Goal: Information Seeking & Learning: Learn about a topic

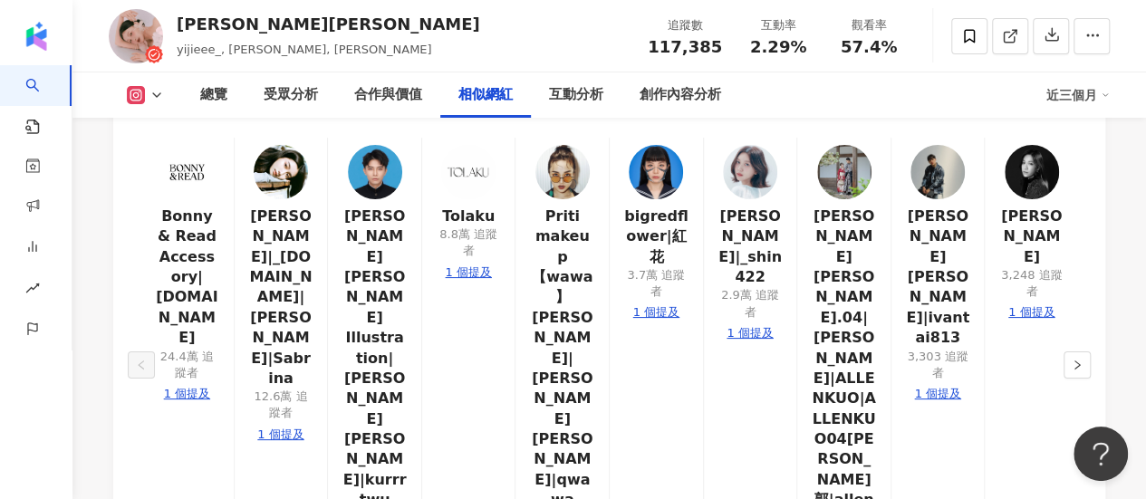
scroll to position [3261, 0]
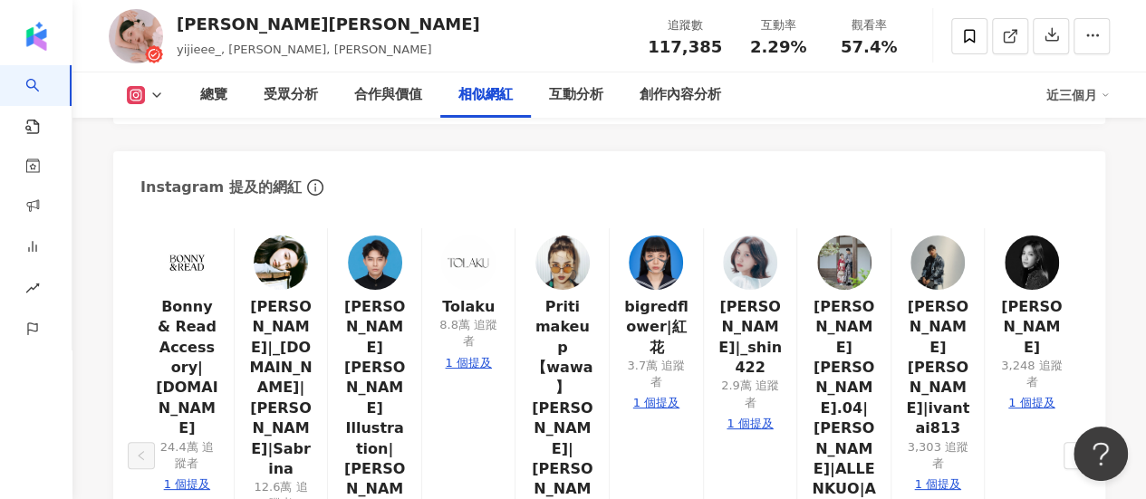
click at [746, 236] on img at bounding box center [750, 263] width 54 height 54
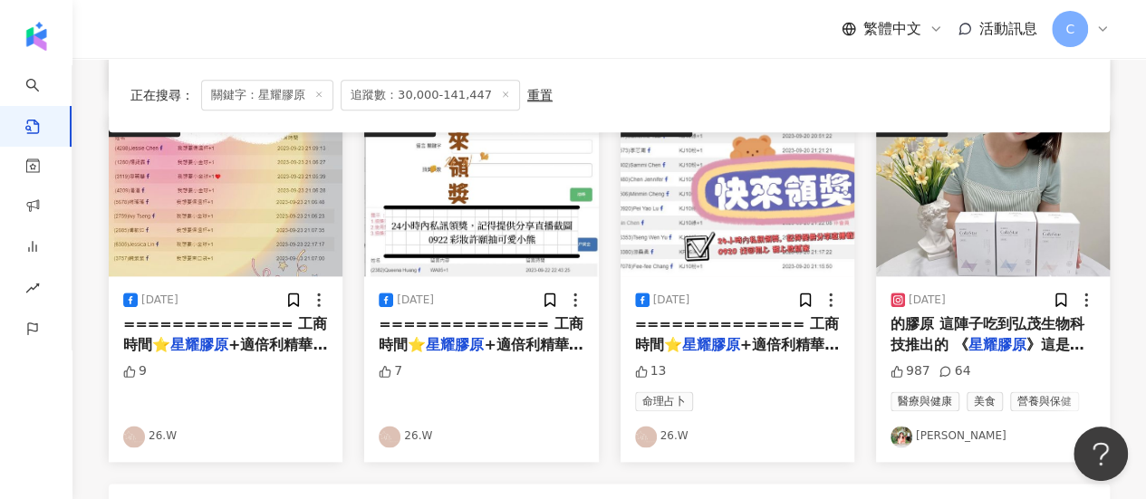
scroll to position [996, 0]
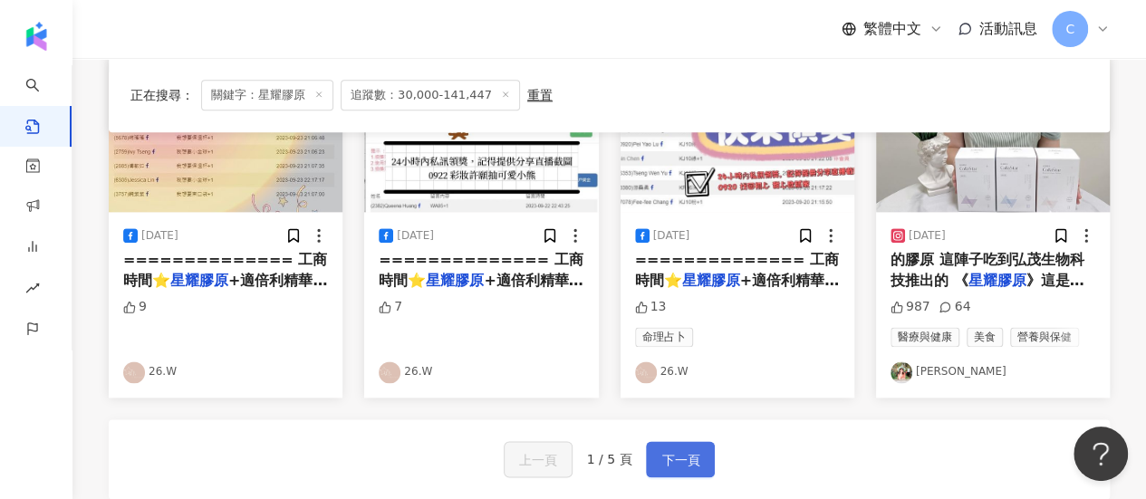
click at [652, 460] on button "下一頁" at bounding box center [680, 459] width 69 height 36
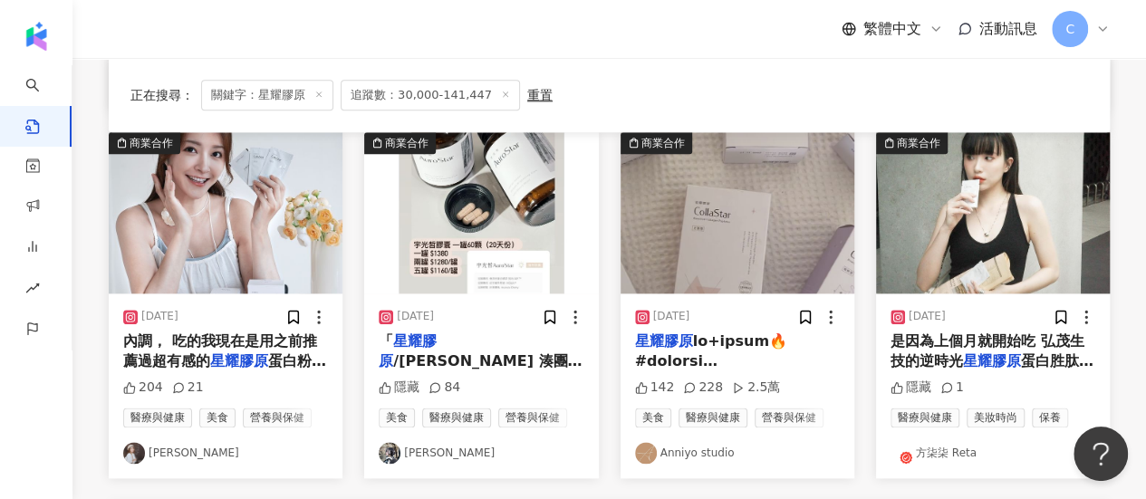
scroll to position [906, 0]
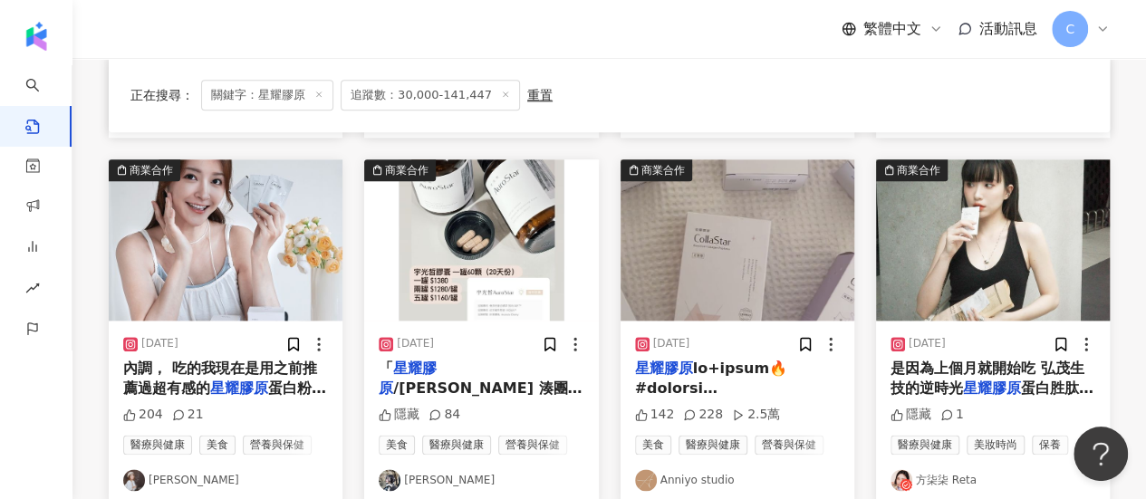
click at [143, 469] on img at bounding box center [134, 480] width 22 height 22
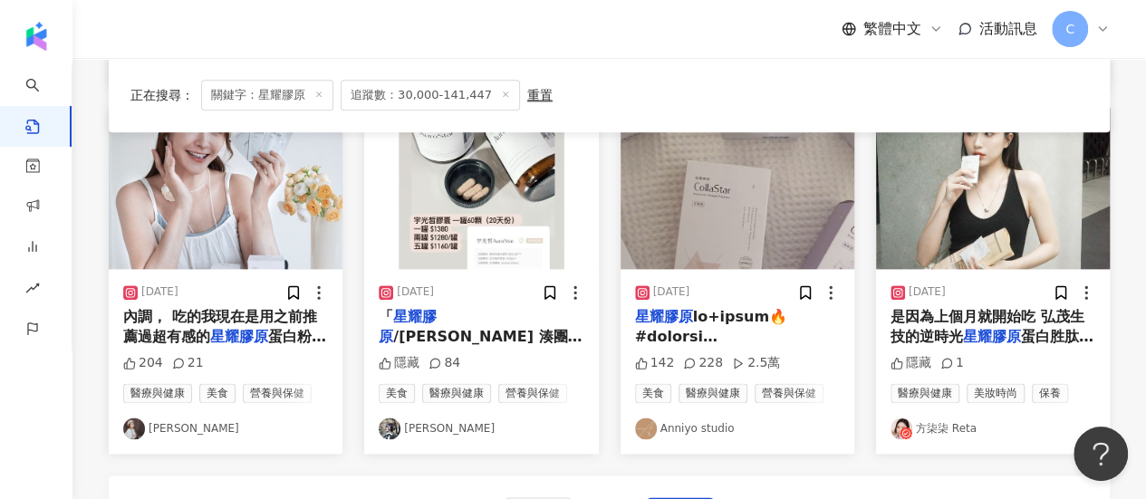
scroll to position [996, 0]
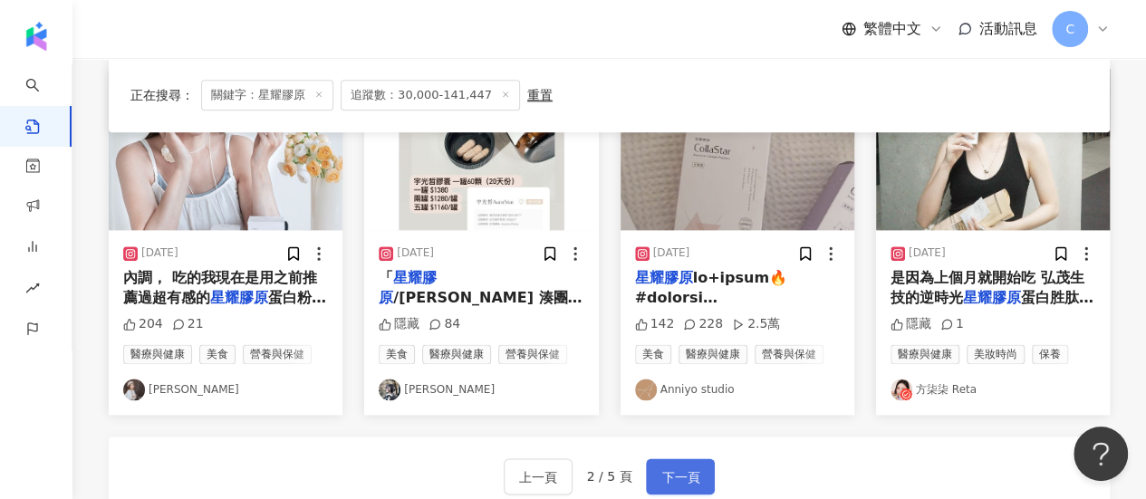
click at [676, 466] on span "下一頁" at bounding box center [680, 477] width 38 height 22
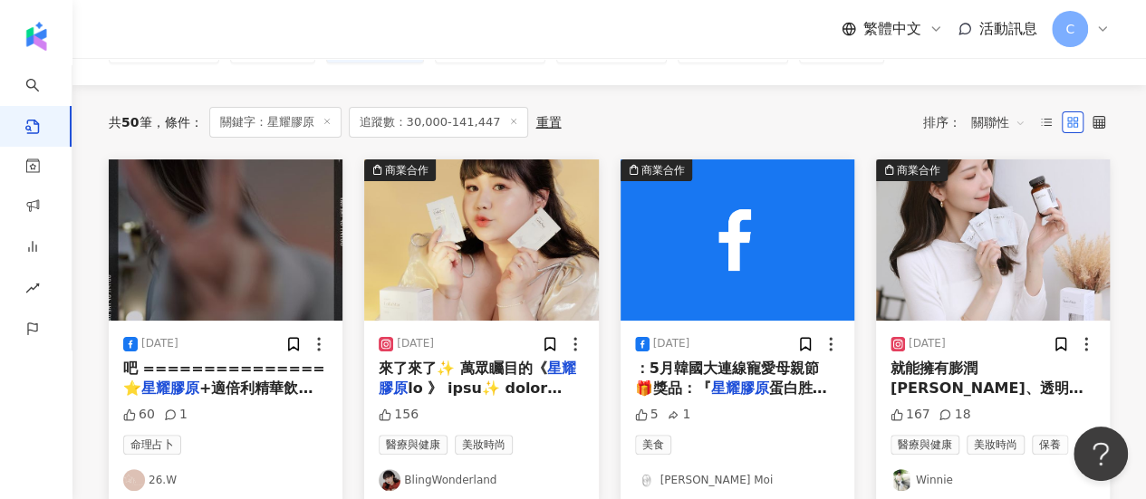
scroll to position [181, 0]
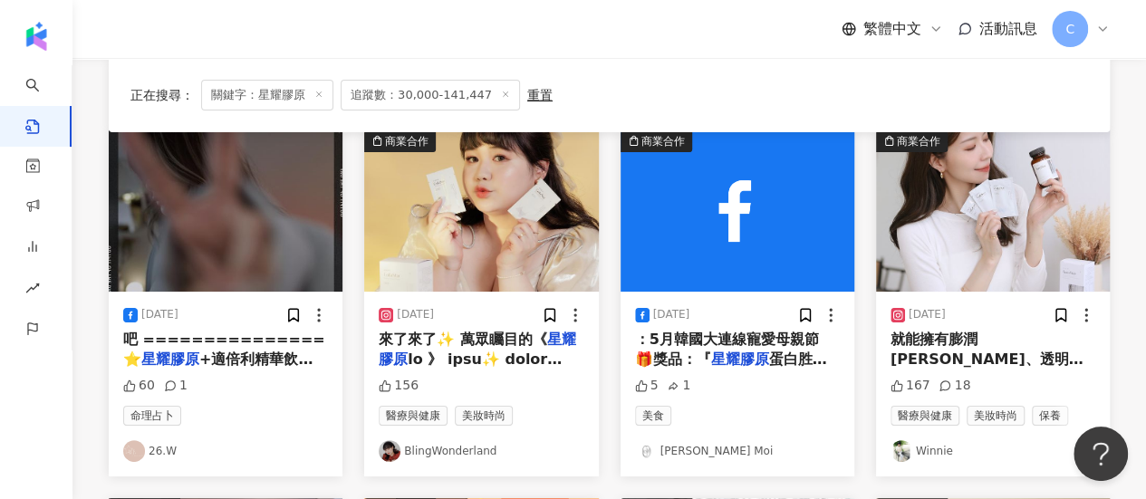
click at [922, 447] on link "Winnie" at bounding box center [992, 451] width 205 height 22
click at [453, 456] on link "BlingWonderland" at bounding box center [481, 451] width 205 height 22
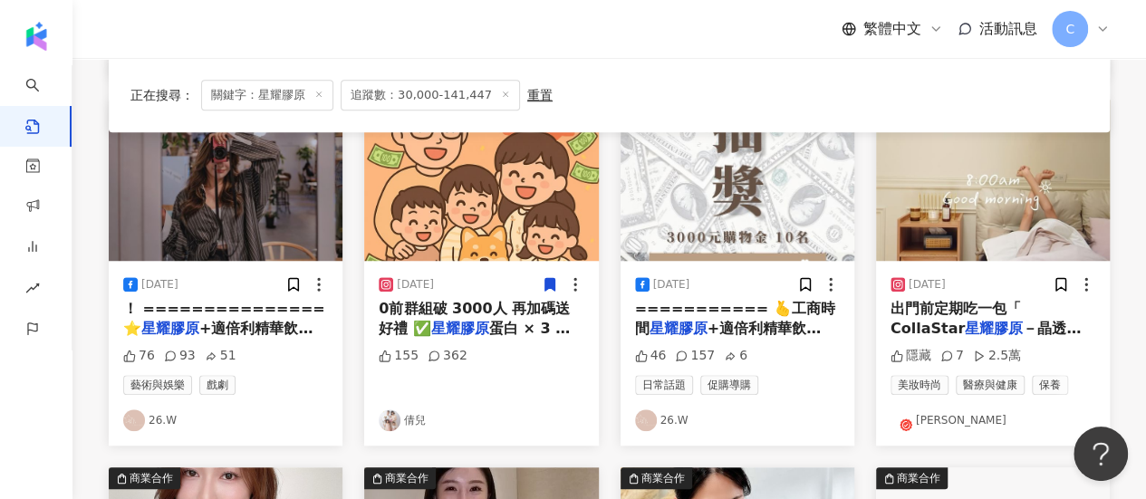
scroll to position [543, 0]
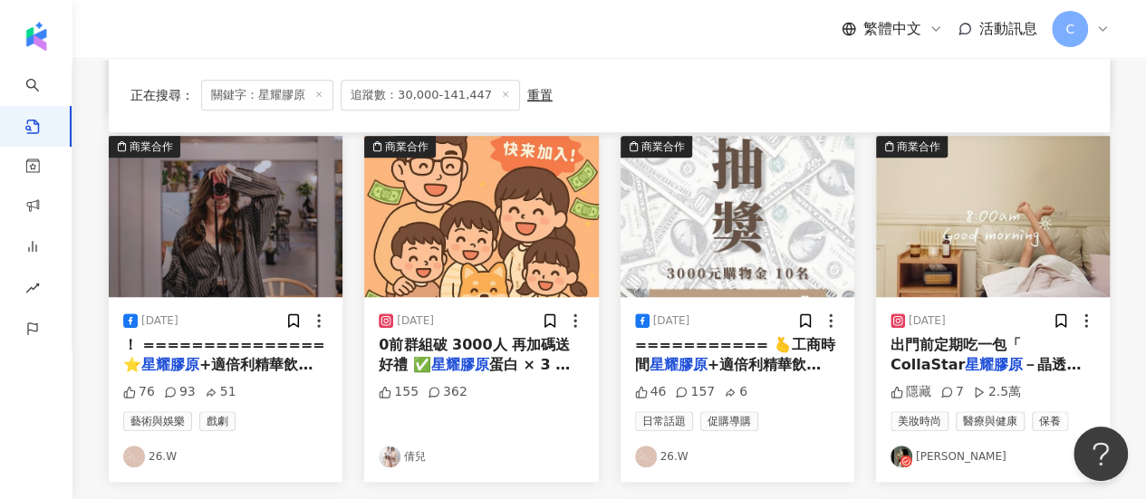
click at [926, 468] on div "2024/9/25 出門前定期吃一包「 CollaStar 星耀膠原 －晶透型」（冰晶番茄） 這款 隱藏 7 2.5萬 美妝時尚 醫療與健康 保養 Chris…" at bounding box center [993, 389] width 234 height 185
click at [924, 458] on link "Chris 克利周" at bounding box center [992, 457] width 205 height 22
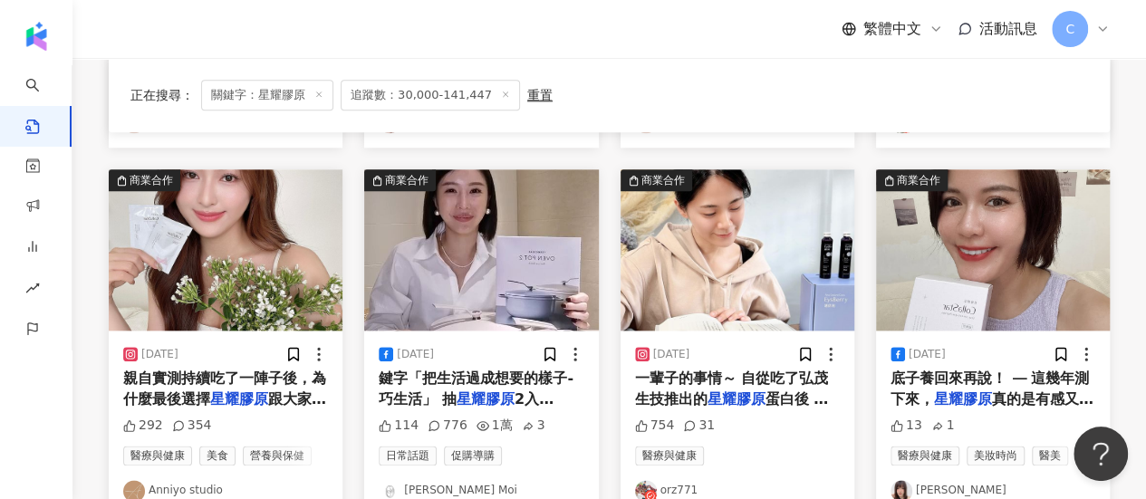
scroll to position [906, 0]
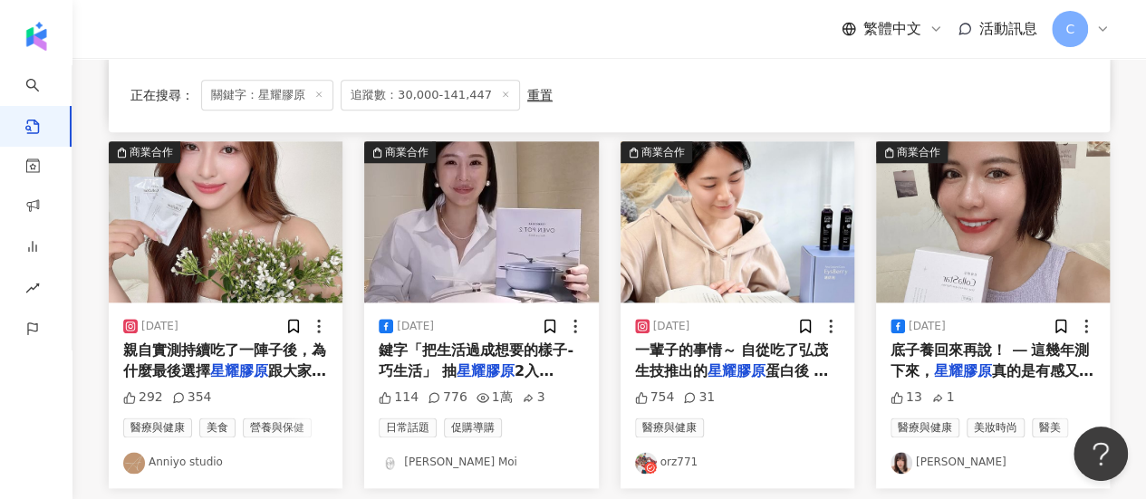
click at [1118, 24] on div "繁體中文 活動訊息 C" at bounding box center [608, 29] width 1073 height 58
click at [1105, 33] on icon at bounding box center [1102, 29] width 14 height 14
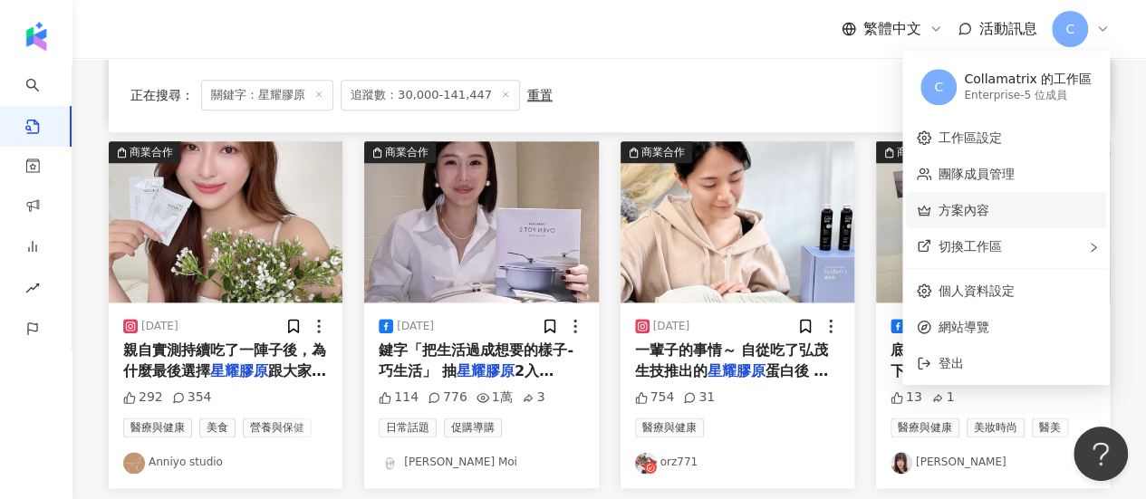
click at [989, 217] on link "方案內容" at bounding box center [963, 210] width 51 height 14
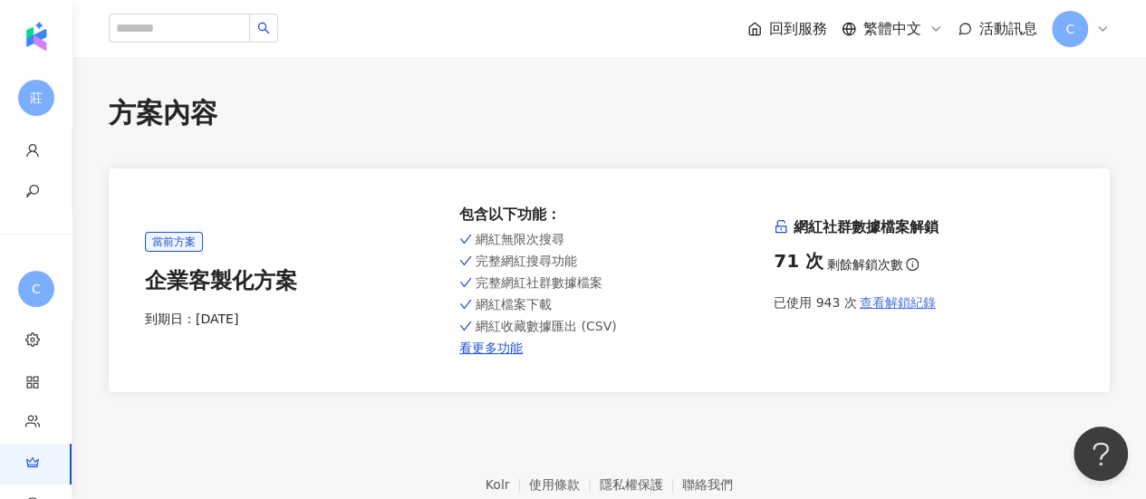
click at [899, 312] on button "查看解鎖紀錄" at bounding box center [897, 302] width 80 height 36
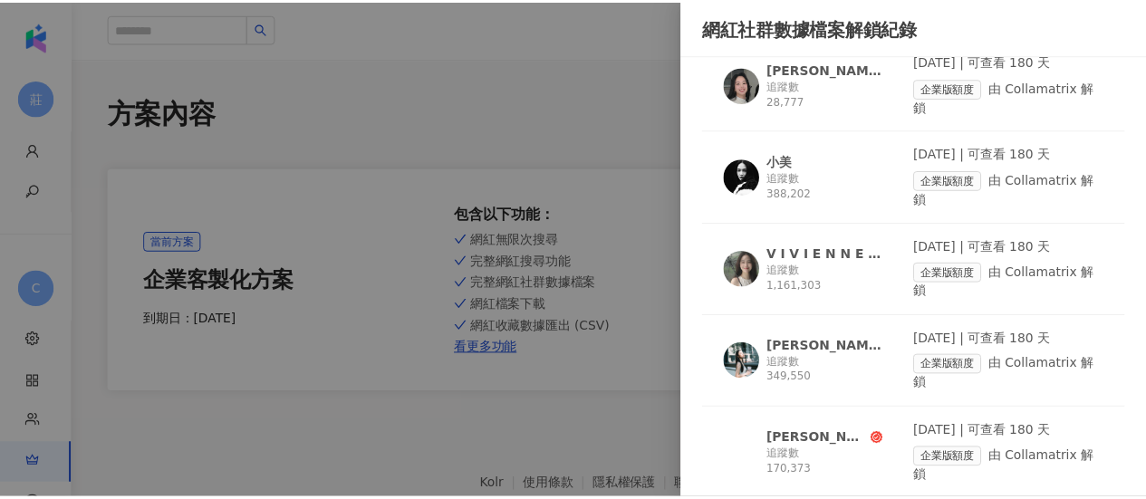
scroll to position [3352, 0]
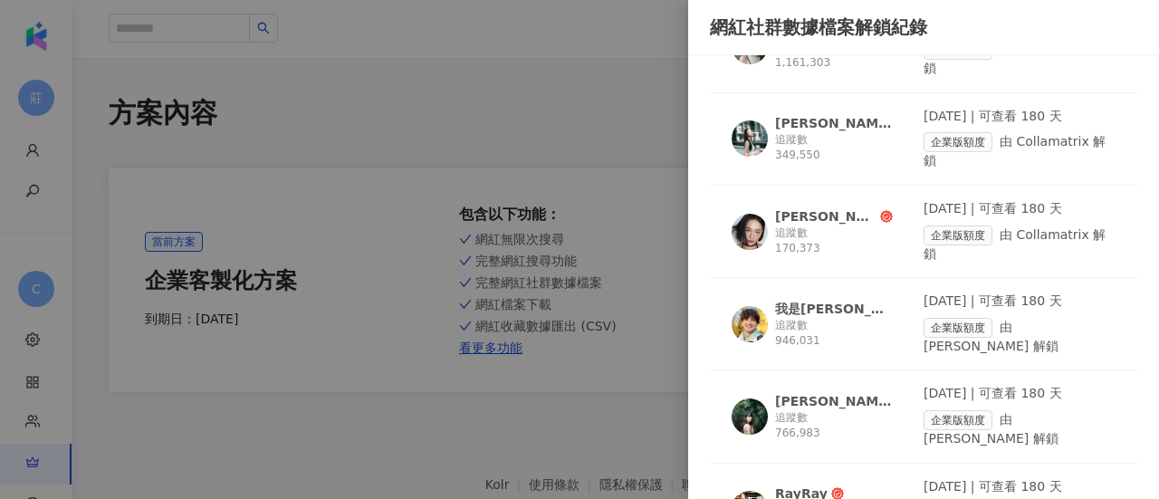
click at [576, 159] on div at bounding box center [579, 249] width 1159 height 499
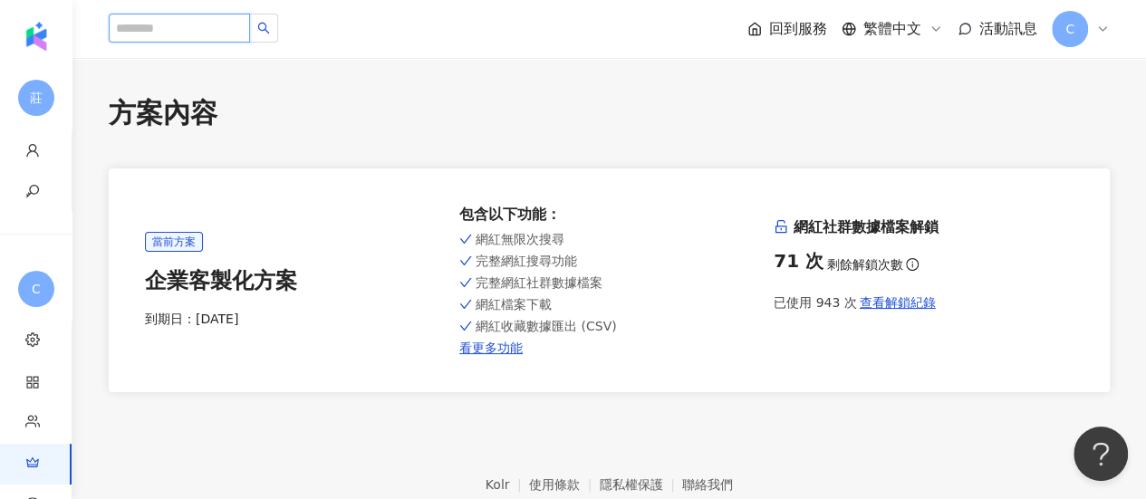
click at [226, 14] on input "search" at bounding box center [179, 28] width 141 height 29
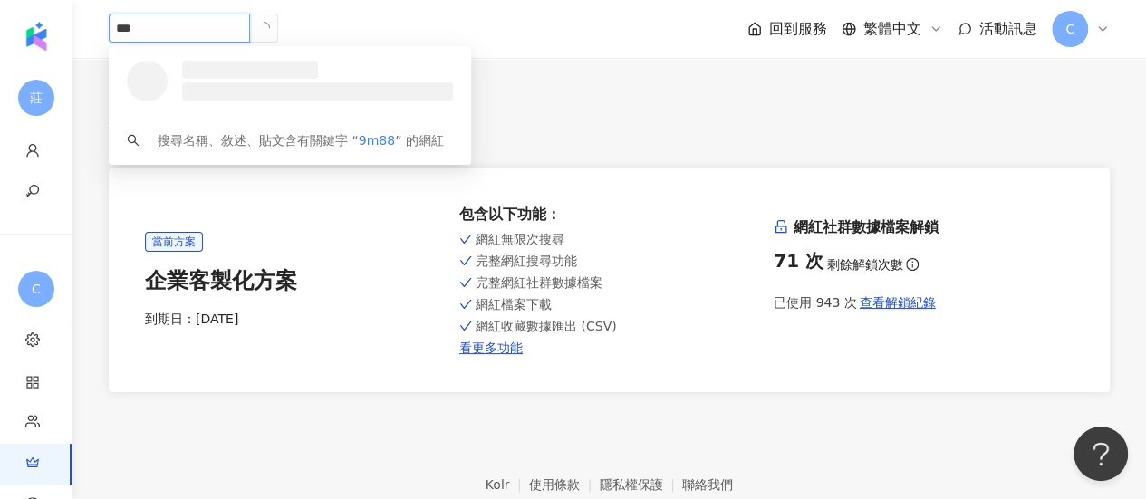
type input "****"
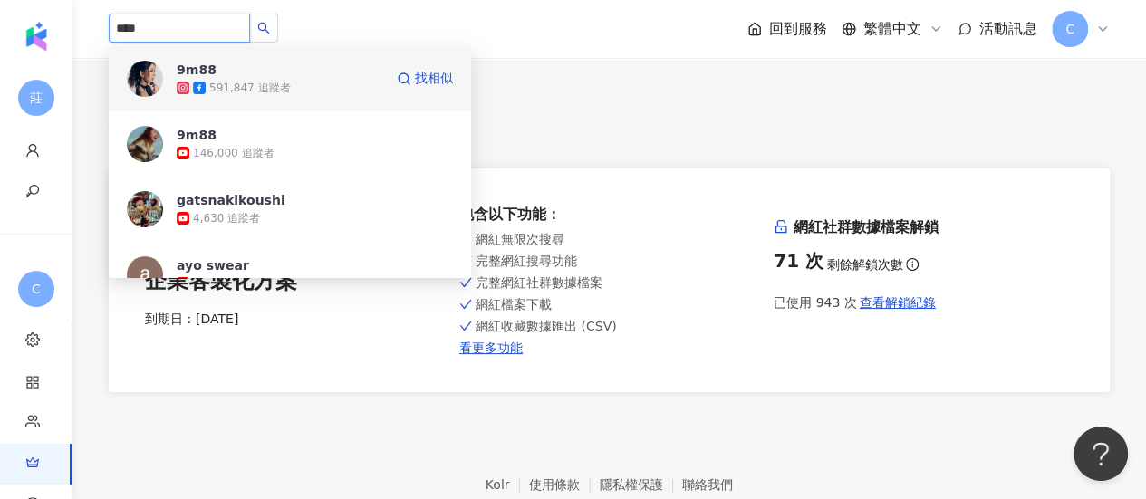
click at [239, 72] on span "9m88" at bounding box center [236, 70] width 118 height 18
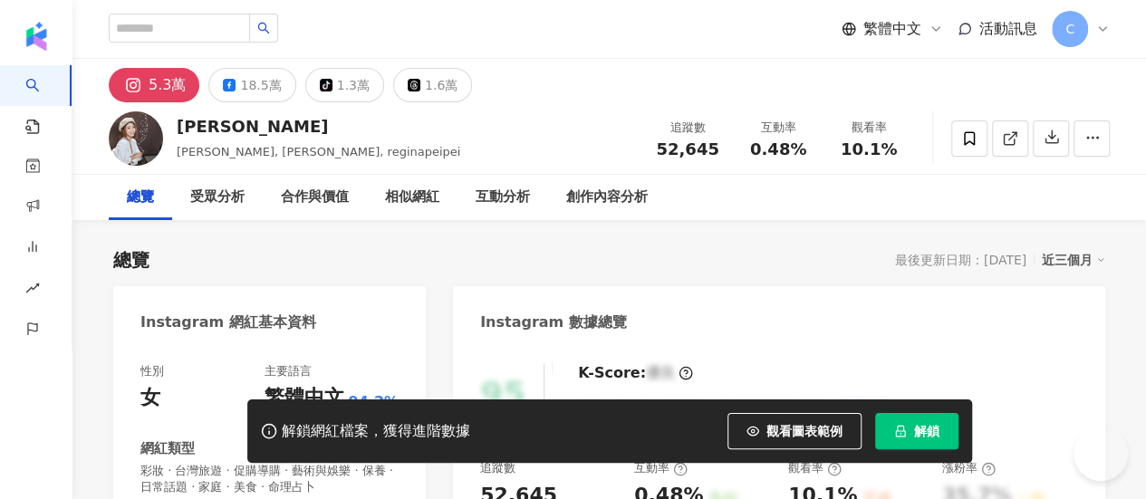
click at [900, 437] on icon "lock" at bounding box center [900, 432] width 10 height 12
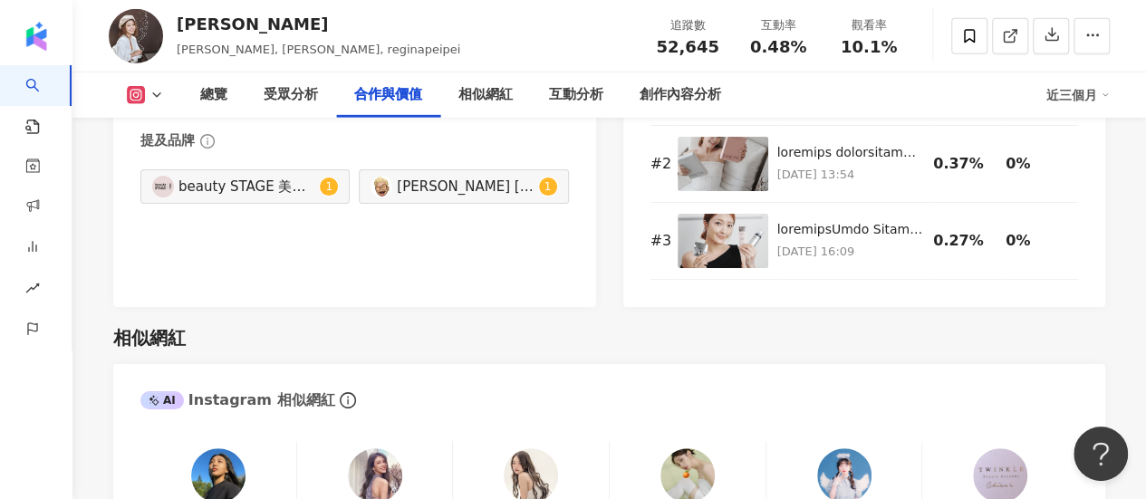
scroll to position [2808, 0]
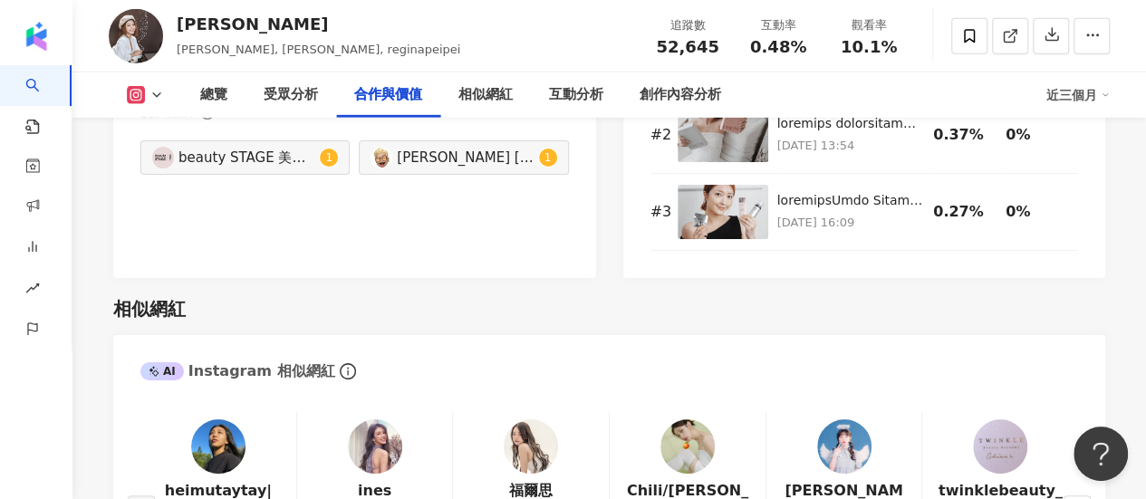
click at [236, 419] on img at bounding box center [218, 446] width 54 height 54
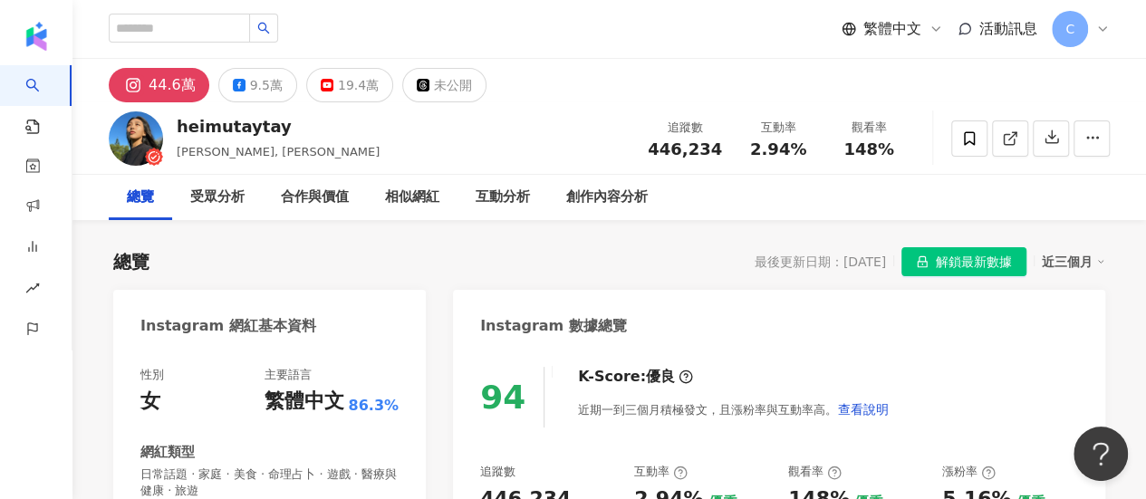
click at [973, 253] on span "解鎖最新數據" at bounding box center [974, 262] width 76 height 29
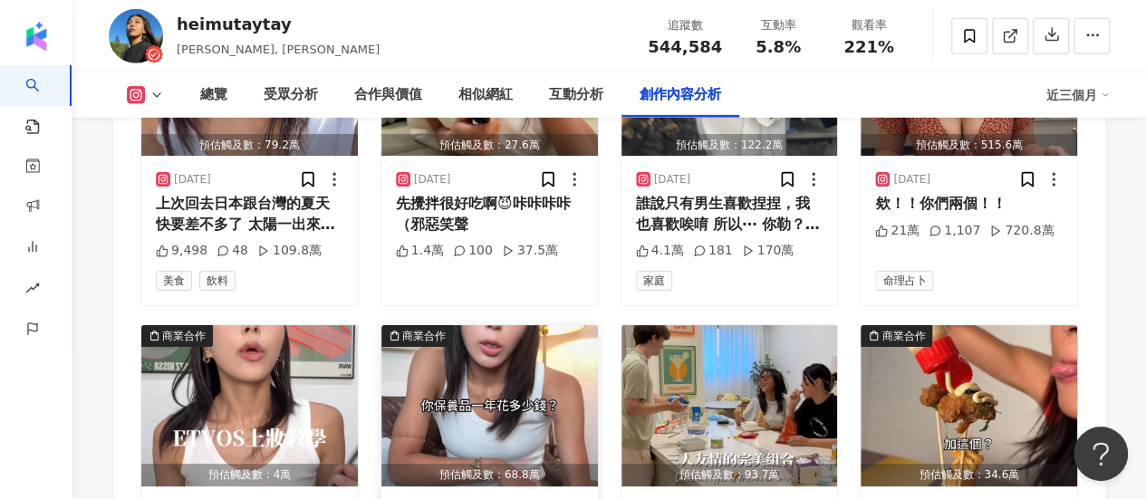
scroll to position [6431, 0]
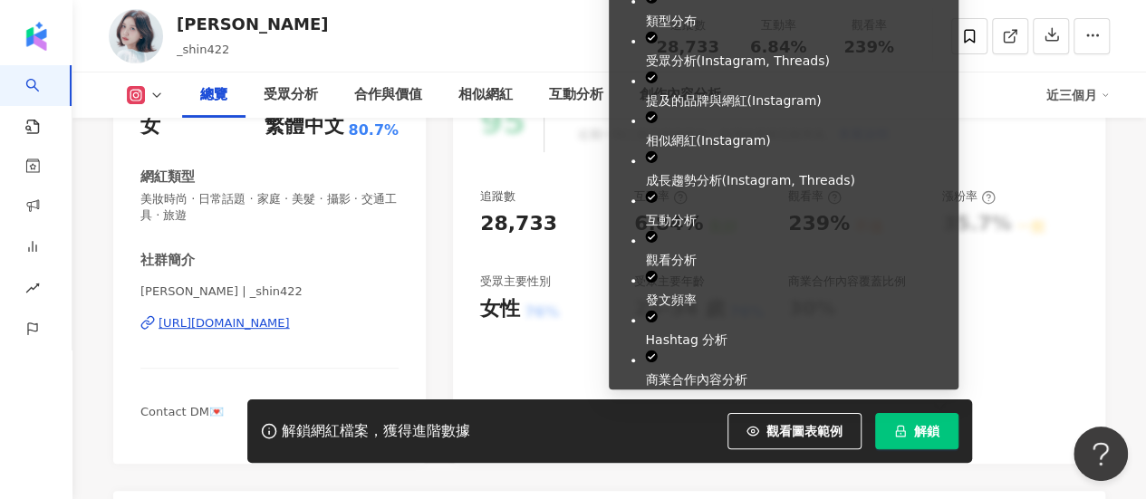
click at [937, 421] on button "解鎖" at bounding box center [916, 431] width 83 height 36
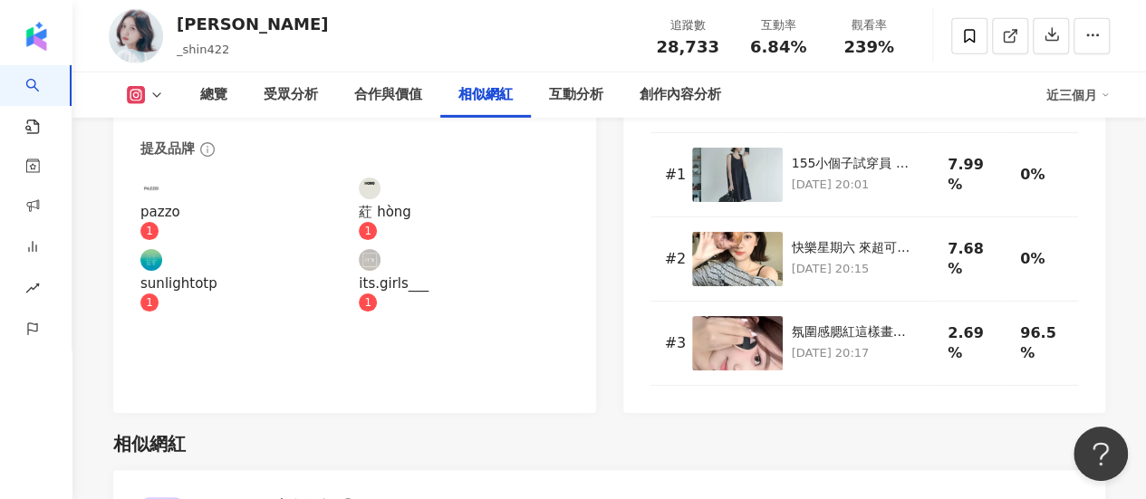
scroll to position [3352, 0]
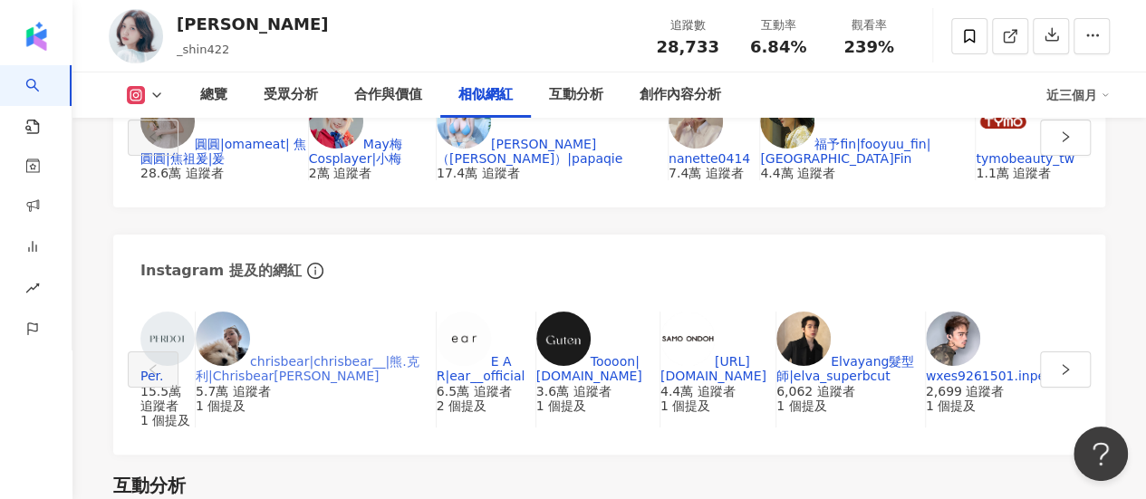
click at [374, 354] on link "chrisbear|chrisbear__|熊.克利|Chrisbear熊克莉" at bounding box center [308, 368] width 224 height 29
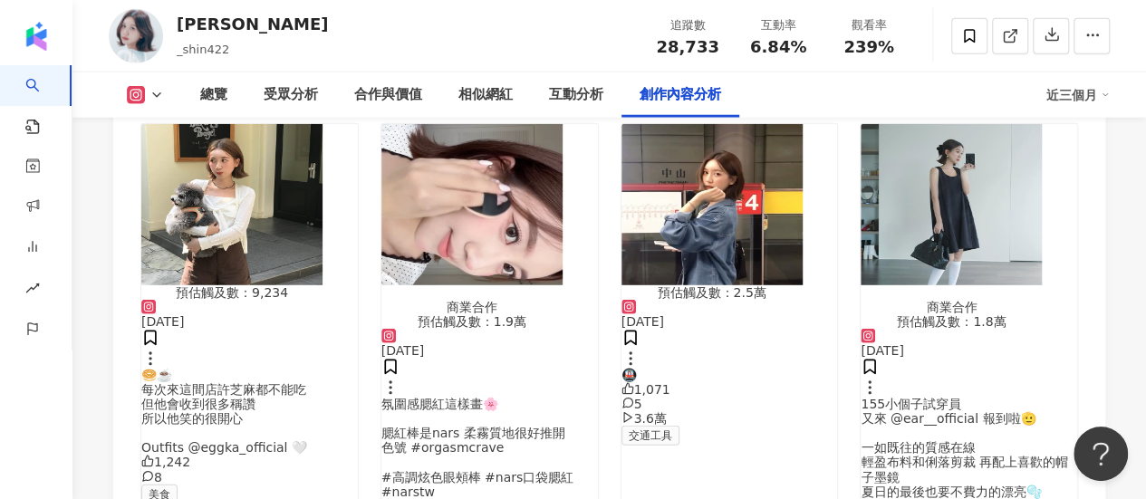
scroll to position [5616, 0]
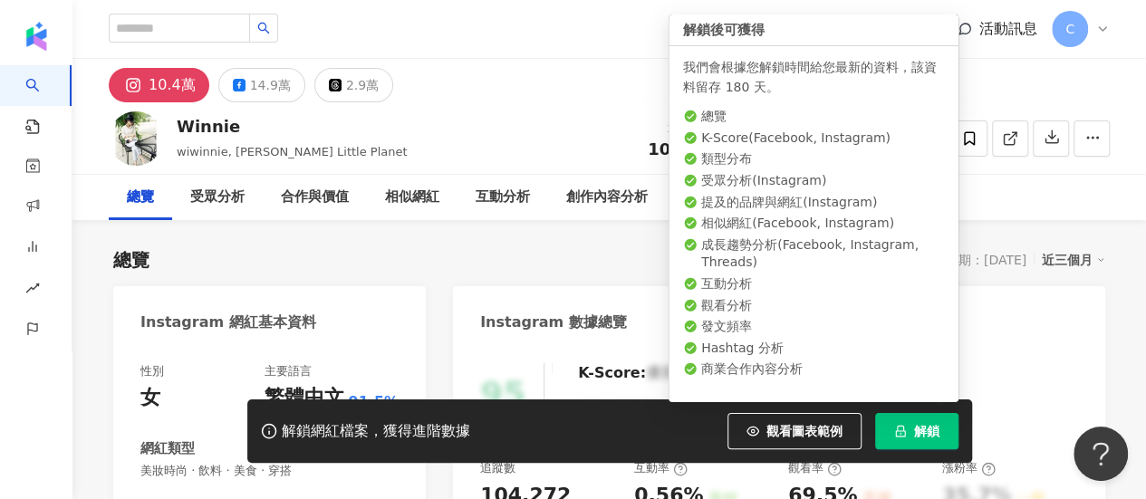
click at [921, 440] on button "解鎖" at bounding box center [916, 431] width 83 height 36
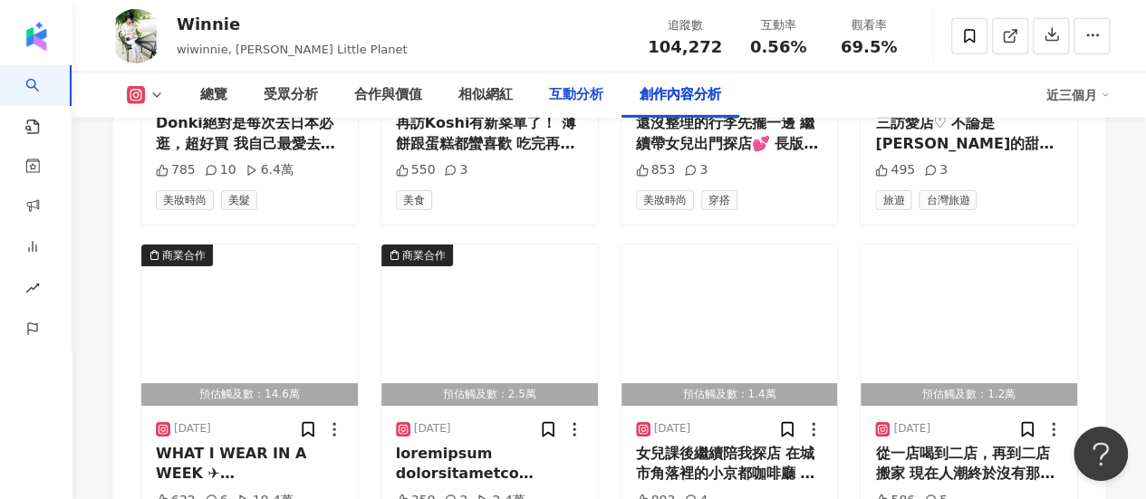
scroll to position [6431, 0]
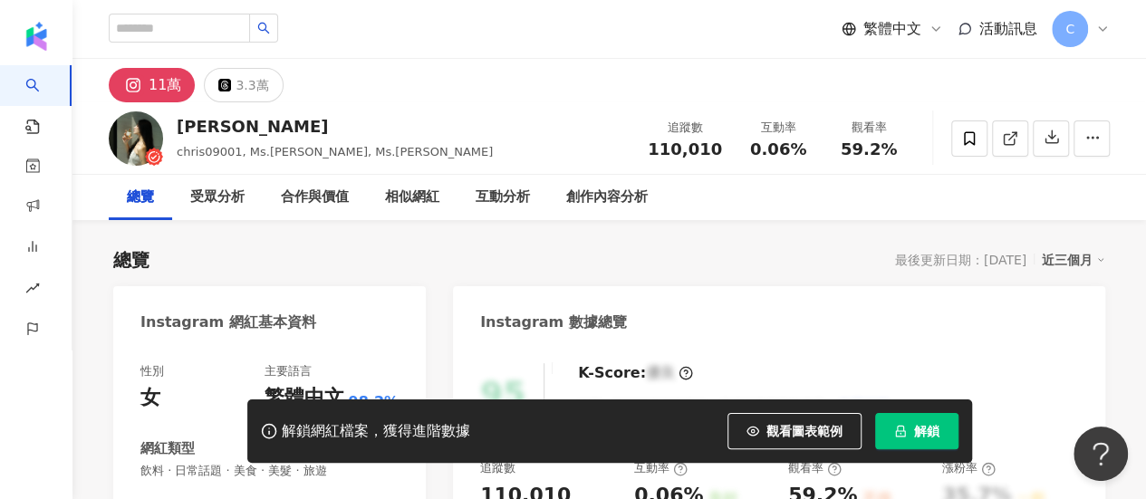
click at [908, 430] on button "解鎖" at bounding box center [916, 431] width 83 height 36
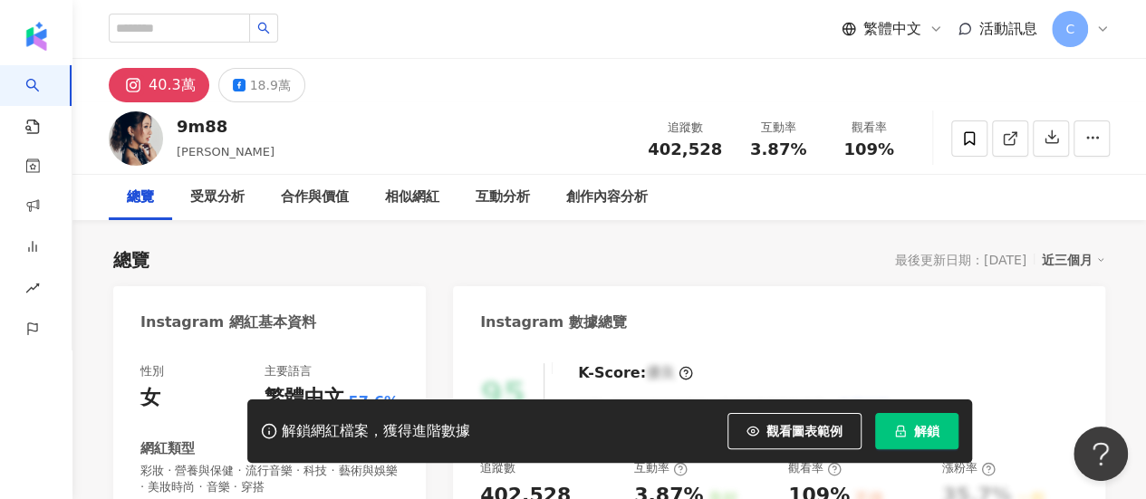
click at [918, 431] on span "解鎖" at bounding box center [926, 431] width 25 height 14
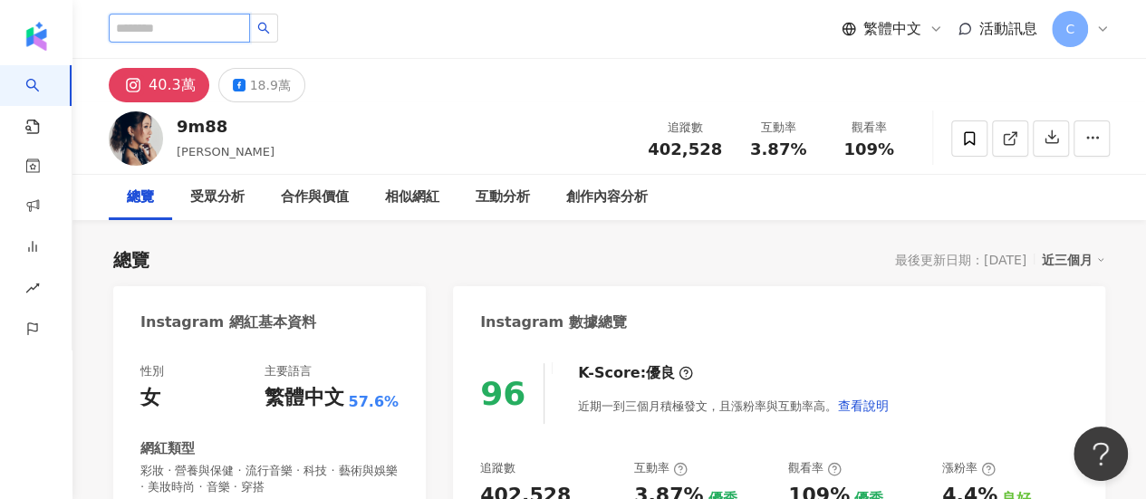
click at [191, 41] on input "search" at bounding box center [179, 28] width 141 height 29
type input "***"
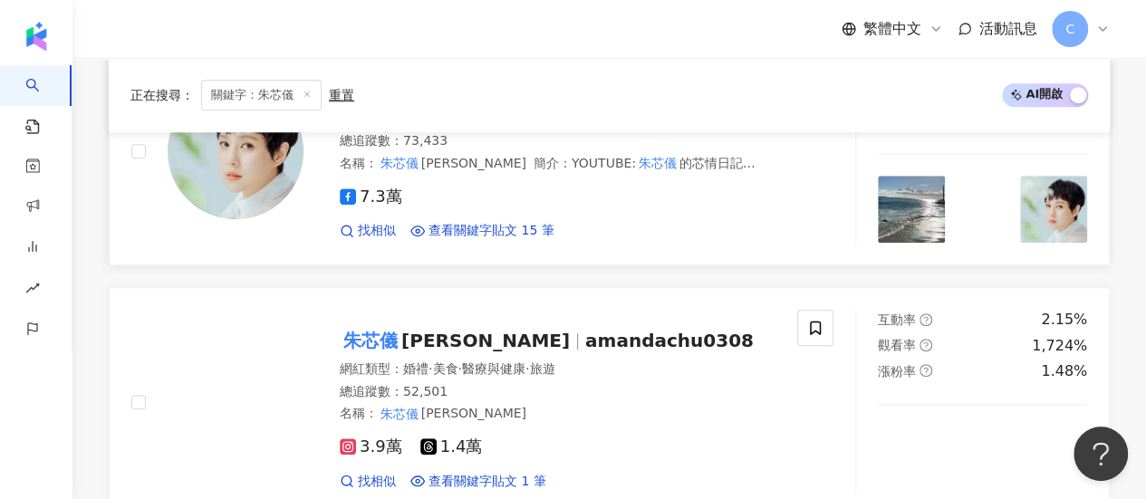
scroll to position [815, 0]
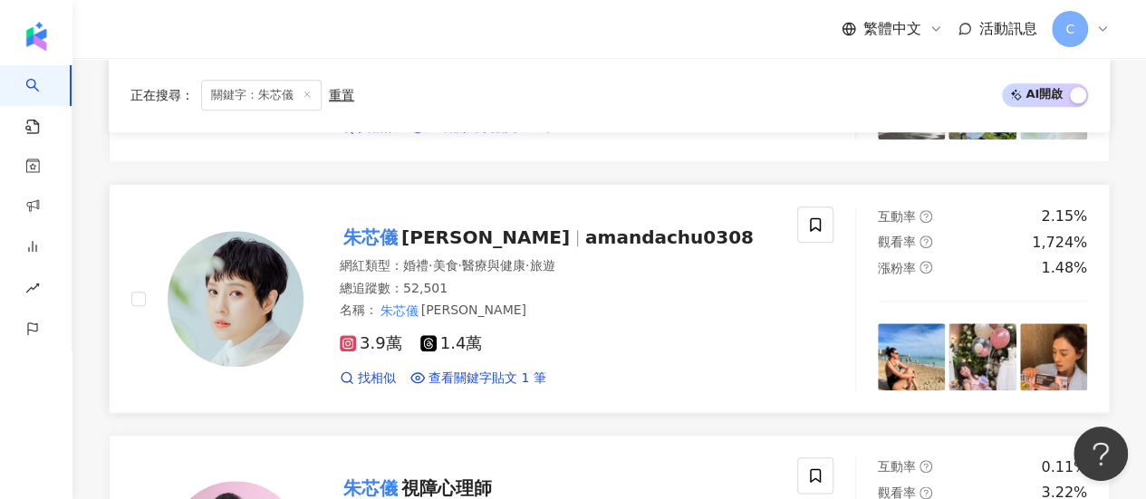
click at [471, 233] on span "Amanda Chu" at bounding box center [485, 237] width 168 height 22
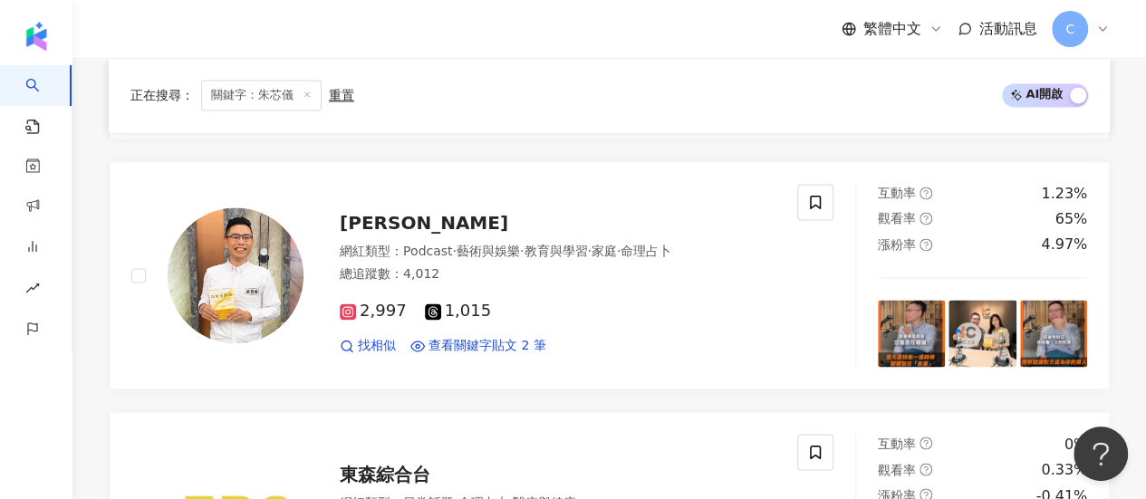
scroll to position [1540, 0]
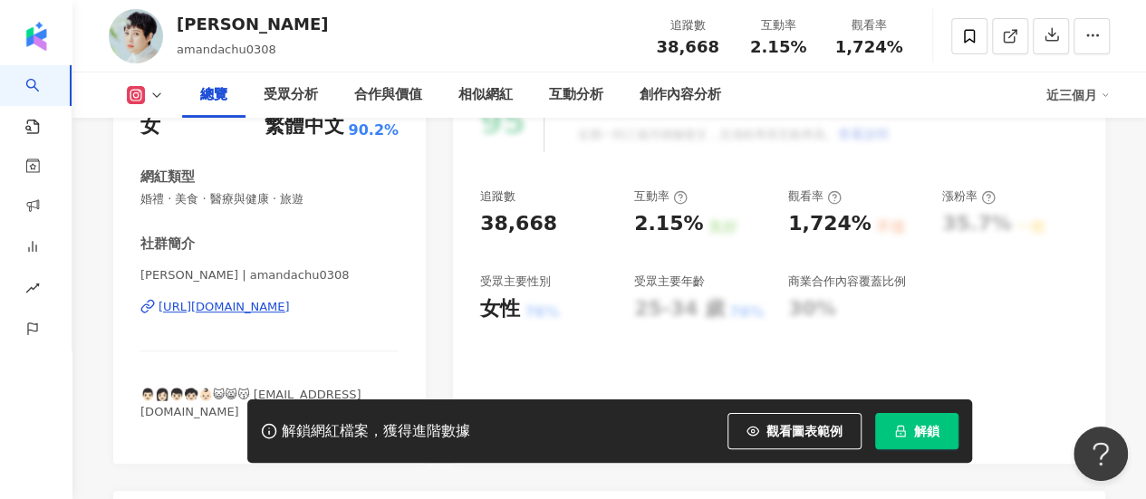
click at [920, 443] on button "解鎖" at bounding box center [916, 431] width 83 height 36
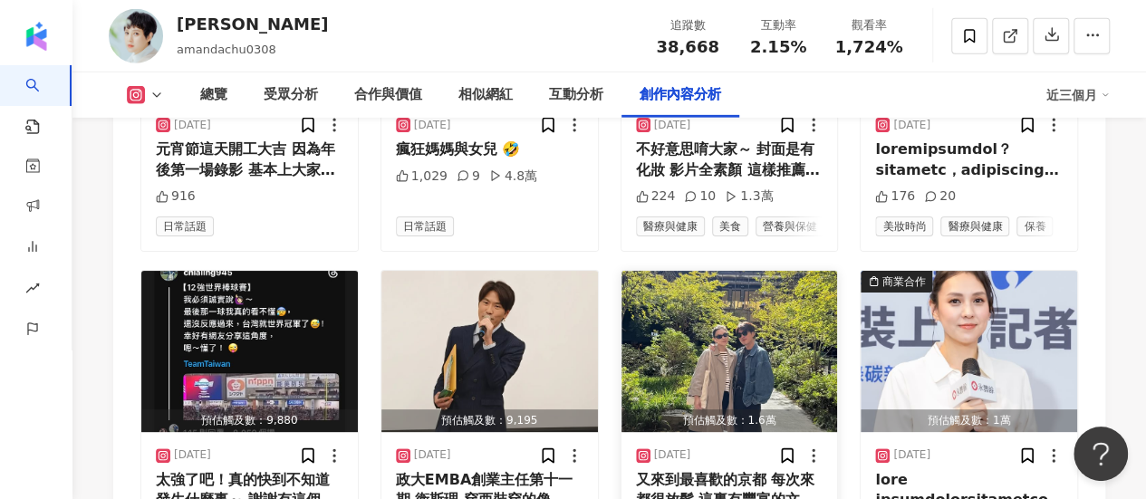
scroll to position [6341, 0]
